Goal: Task Accomplishment & Management: Manage account settings

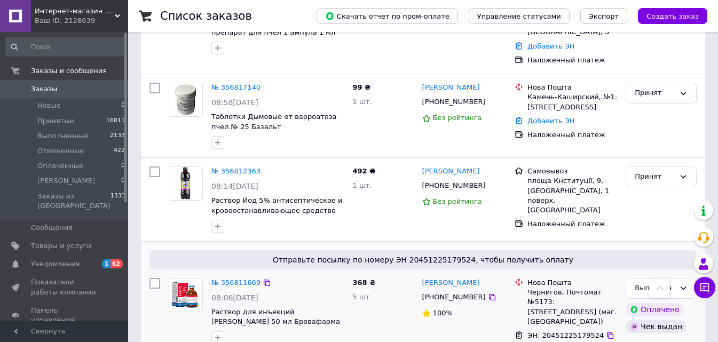
scroll to position [1228, 0]
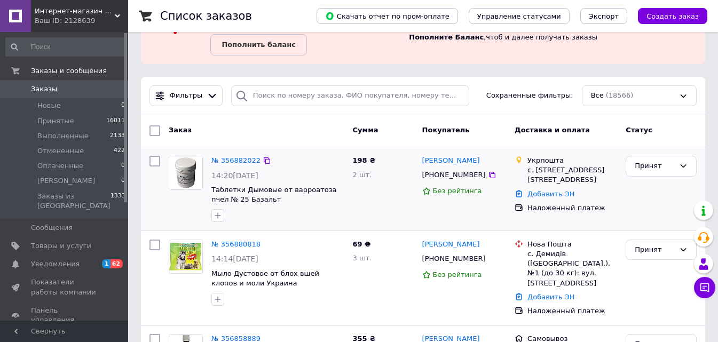
scroll to position [107, 0]
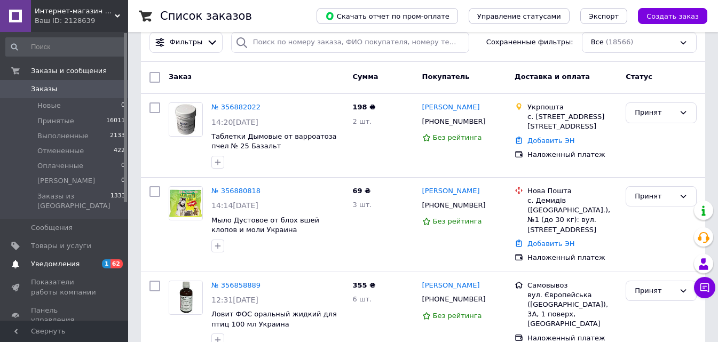
click at [77, 259] on span "Уведомления" at bounding box center [65, 264] width 68 height 10
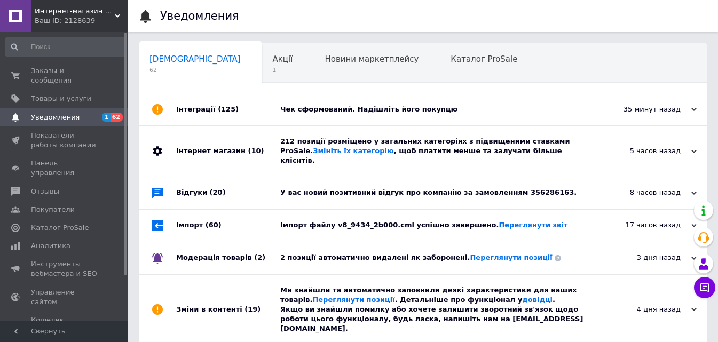
click at [313, 152] on link "Змініть їх категорію" at bounding box center [353, 151] width 81 height 8
